Goal: Communication & Community: Ask a question

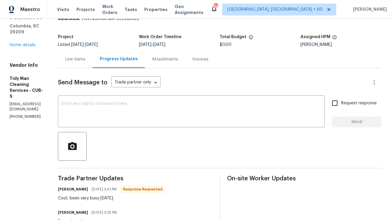
scroll to position [48, 0]
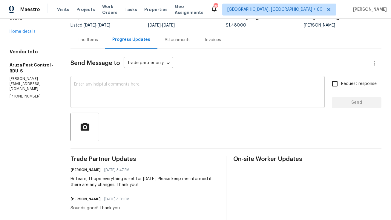
scroll to position [36, 0]
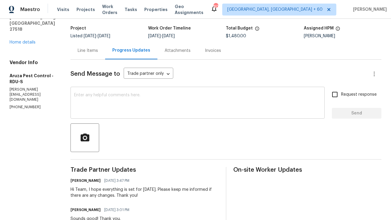
click at [150, 98] on textarea at bounding box center [197, 103] width 247 height 21
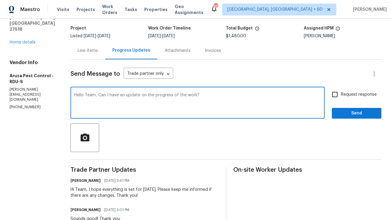
type textarea "Hello Team, Can I have an update on the progress of the work?"
click at [342, 96] on span "Request response" at bounding box center [359, 95] width 36 height 6
click at [341, 96] on input "Request response" at bounding box center [334, 94] width 13 height 13
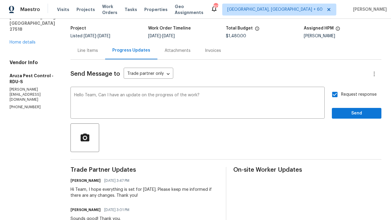
click at [339, 96] on input "Request response" at bounding box center [334, 94] width 13 height 13
checkbox input "true"
click at [349, 116] on span "Send" at bounding box center [357, 113] width 40 height 7
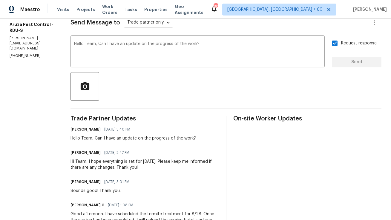
scroll to position [89, 0]
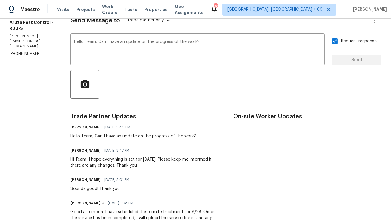
copy div "Hi Team, I hope everything is set for tomorrow. Please keep me informed if ther…"
drag, startPoint x: 71, startPoint y: 159, endPoint x: 141, endPoint y: 165, distance: 70.4
click at [141, 165] on div "Hi Team, I hope everything is set for tomorrow. Please keep me informed if ther…" at bounding box center [144, 163] width 148 height 12
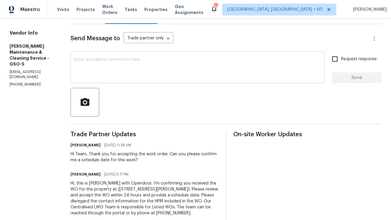
scroll to position [84, 0]
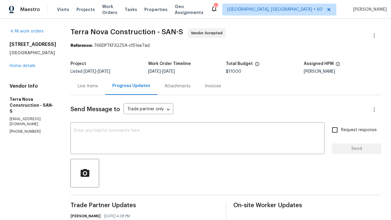
scroll to position [5, 0]
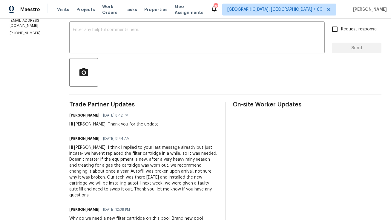
scroll to position [114, 0]
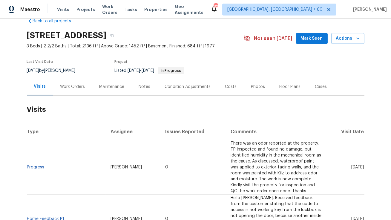
scroll to position [13, 0]
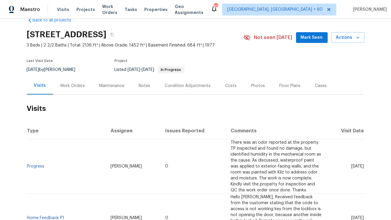
click at [38, 158] on td "Progress" at bounding box center [66, 166] width 79 height 55
click at [38, 165] on link "Progress" at bounding box center [35, 167] width 17 height 4
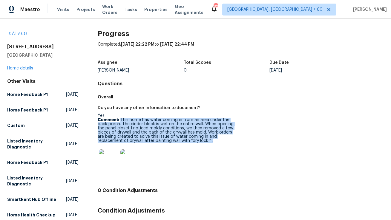
copy p "This home has water coming in from an area under the back porch. The cinder blo…"
drag, startPoint x: 120, startPoint y: 119, endPoint x: 212, endPoint y: 142, distance: 94.6
click at [212, 142] on p "Comment: This home has water coming in from an area under the back porch. The c…" at bounding box center [167, 130] width 138 height 25
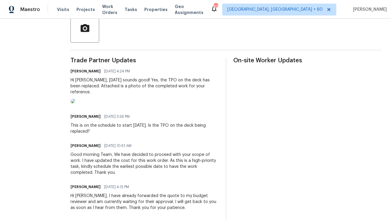
scroll to position [162, 0]
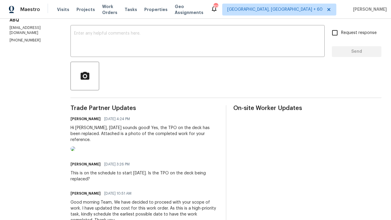
scroll to position [96, 0]
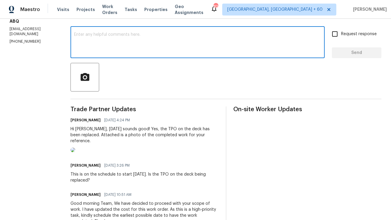
click at [180, 40] on textarea at bounding box center [197, 43] width 247 height 21
paste textarea "Hi Team, I hope everything is set for [DATE]. Please keep me informed if there …"
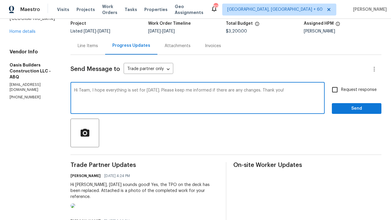
scroll to position [30, 0]
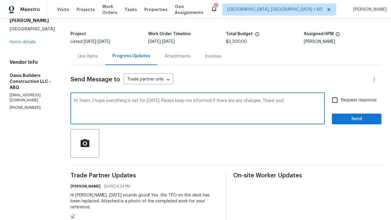
type textarea "Hi Team, I hope everything is set for [DATE]. Please keep me informed if there …"
click at [336, 99] on input "Request response" at bounding box center [334, 100] width 13 height 13
checkbox input "true"
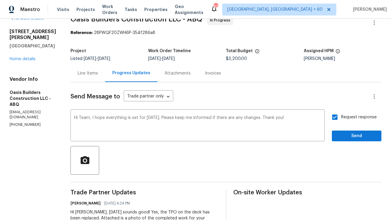
scroll to position [7, 0]
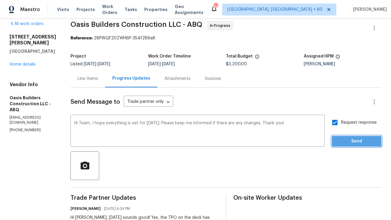
click at [360, 140] on span "Send" at bounding box center [357, 141] width 40 height 7
